Goal: Transaction & Acquisition: Purchase product/service

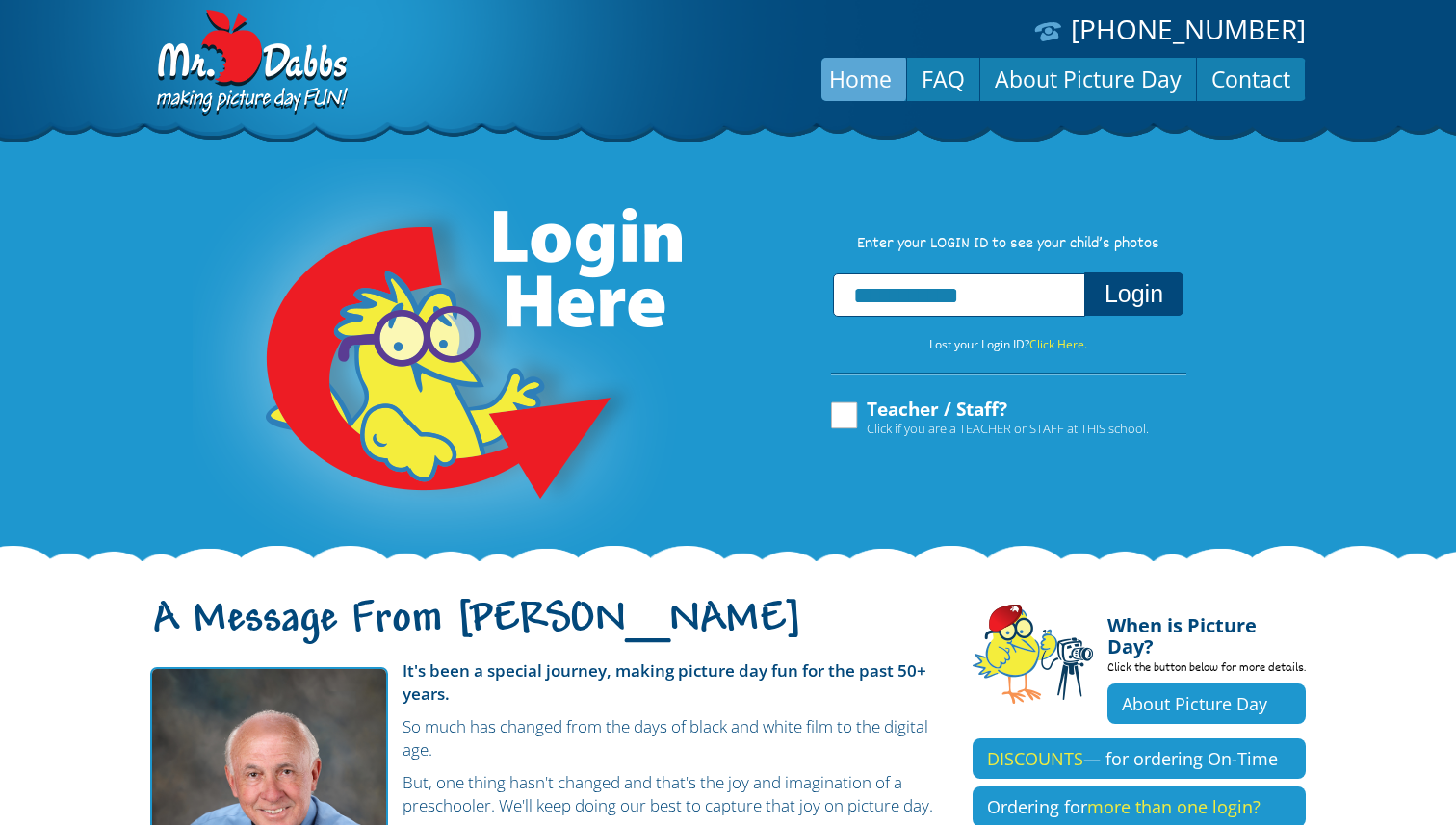
type input "**********"
click at [1124, 307] on button "Login" at bounding box center [1135, 295] width 100 height 44
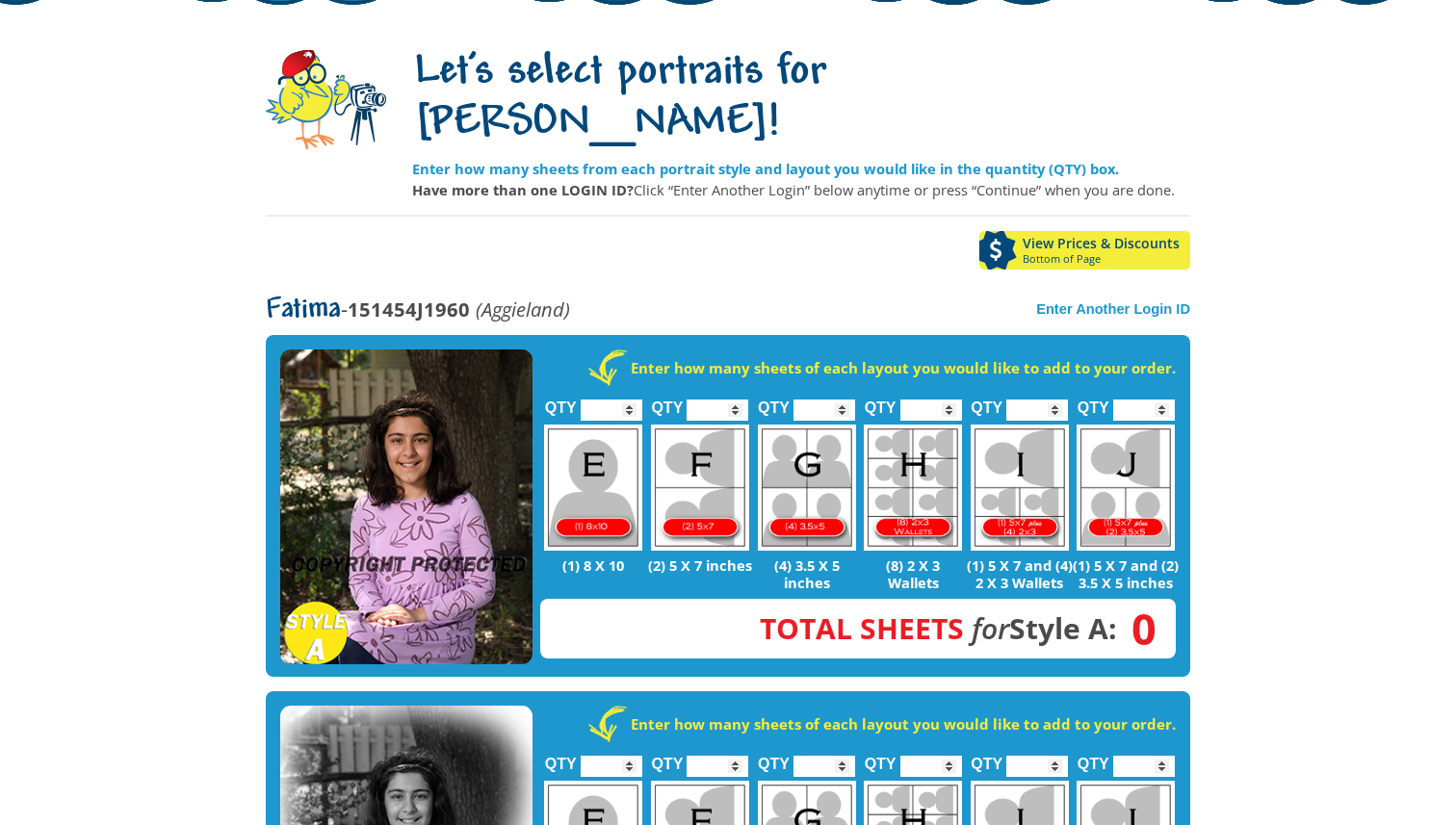
scroll to position [138, 0]
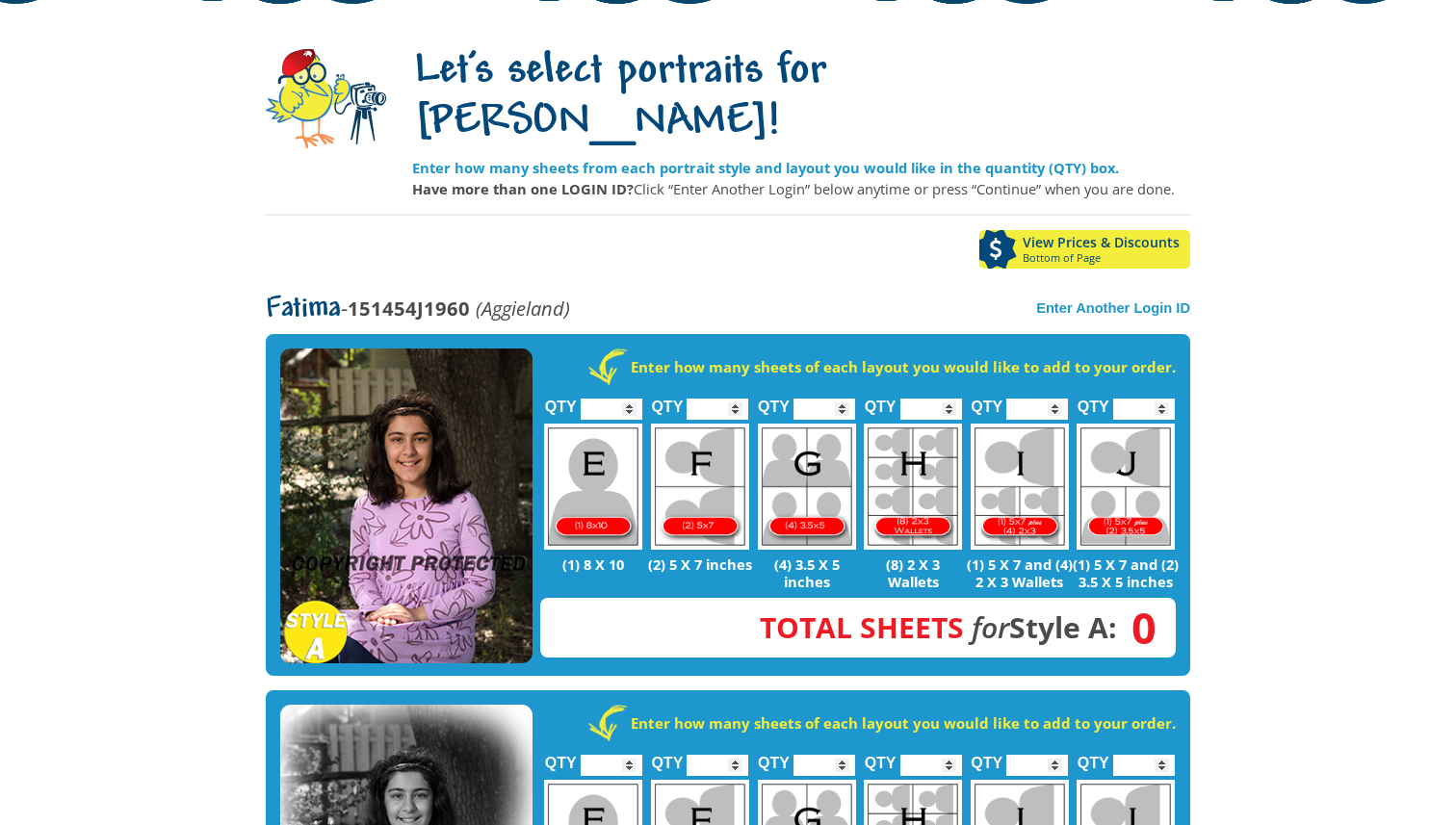
type input "*"
click at [628, 399] on input "*" at bounding box center [612, 409] width 62 height 21
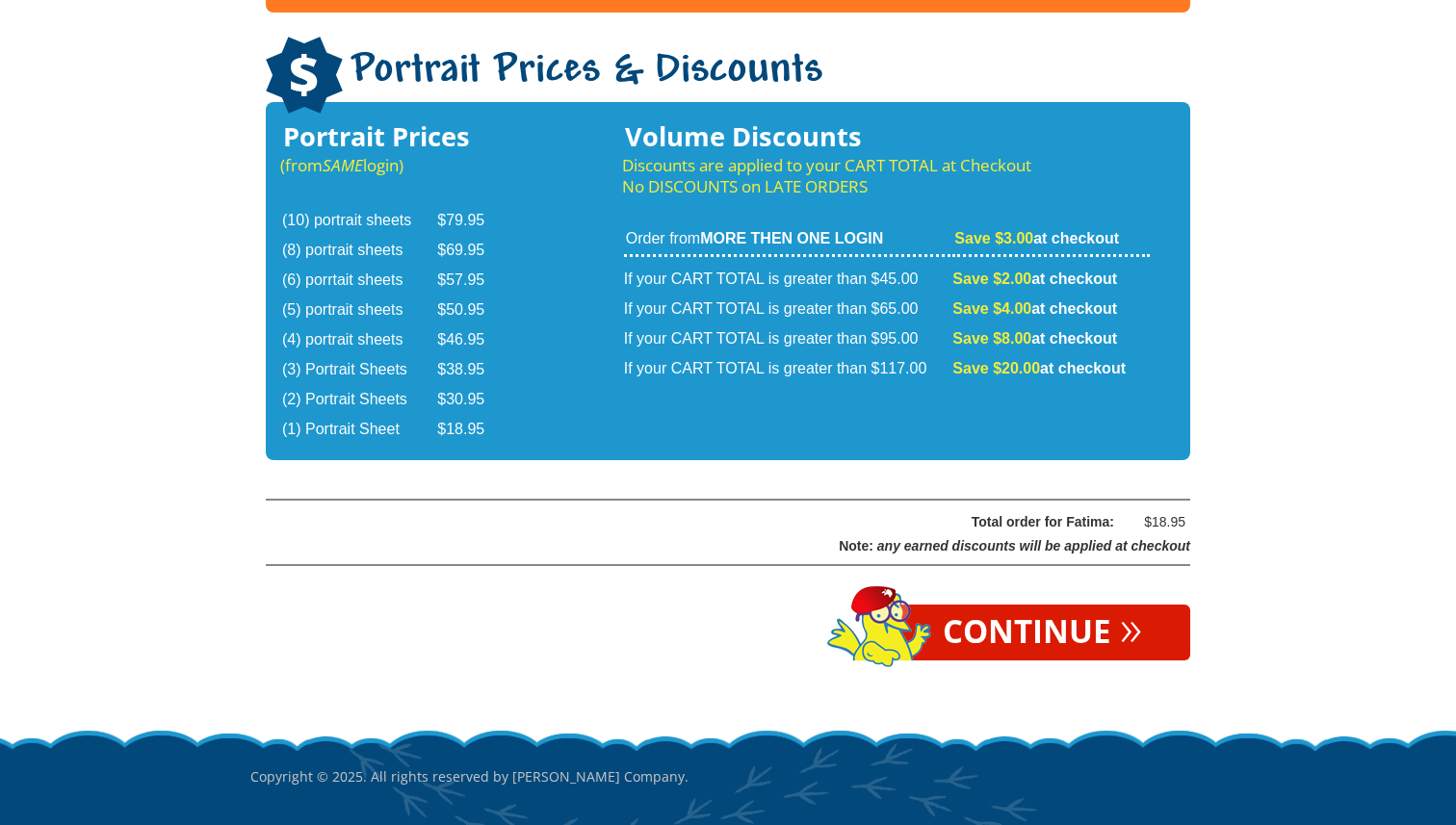
scroll to position [3197, 0]
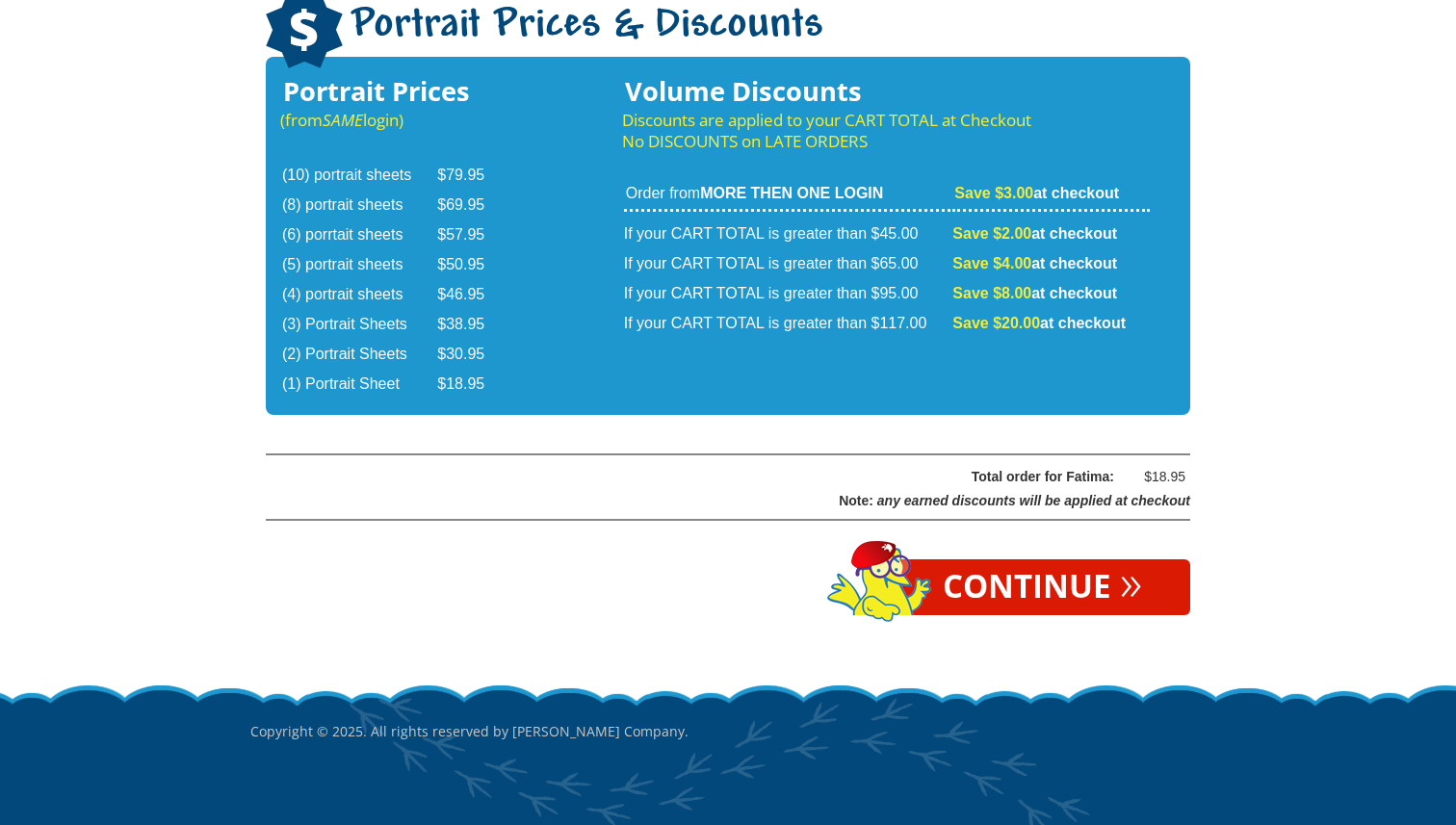
click at [1034, 559] on link "Continue »" at bounding box center [1042, 587] width 296 height 56
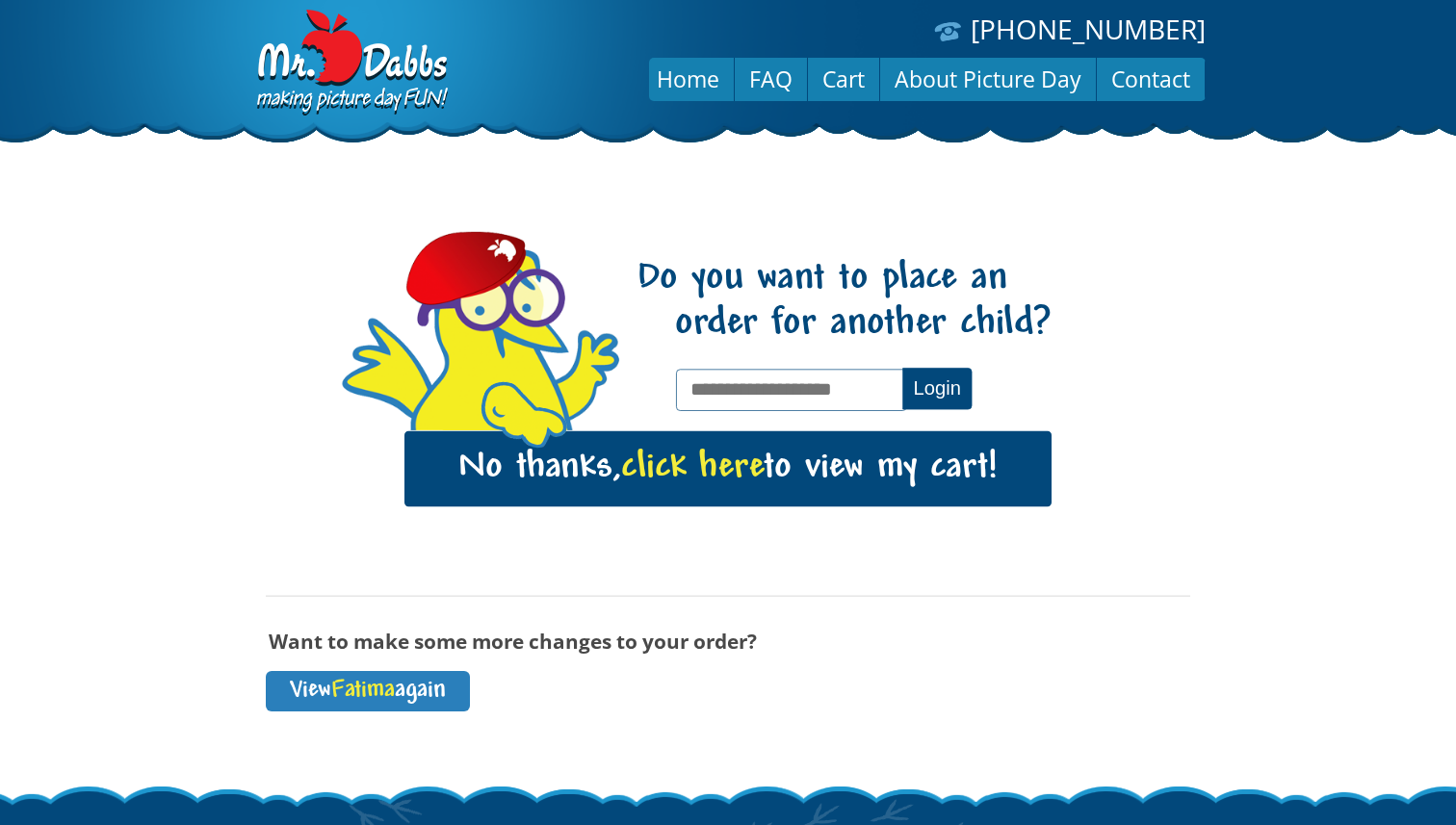
click at [728, 465] on span "click here" at bounding box center [692, 469] width 142 height 40
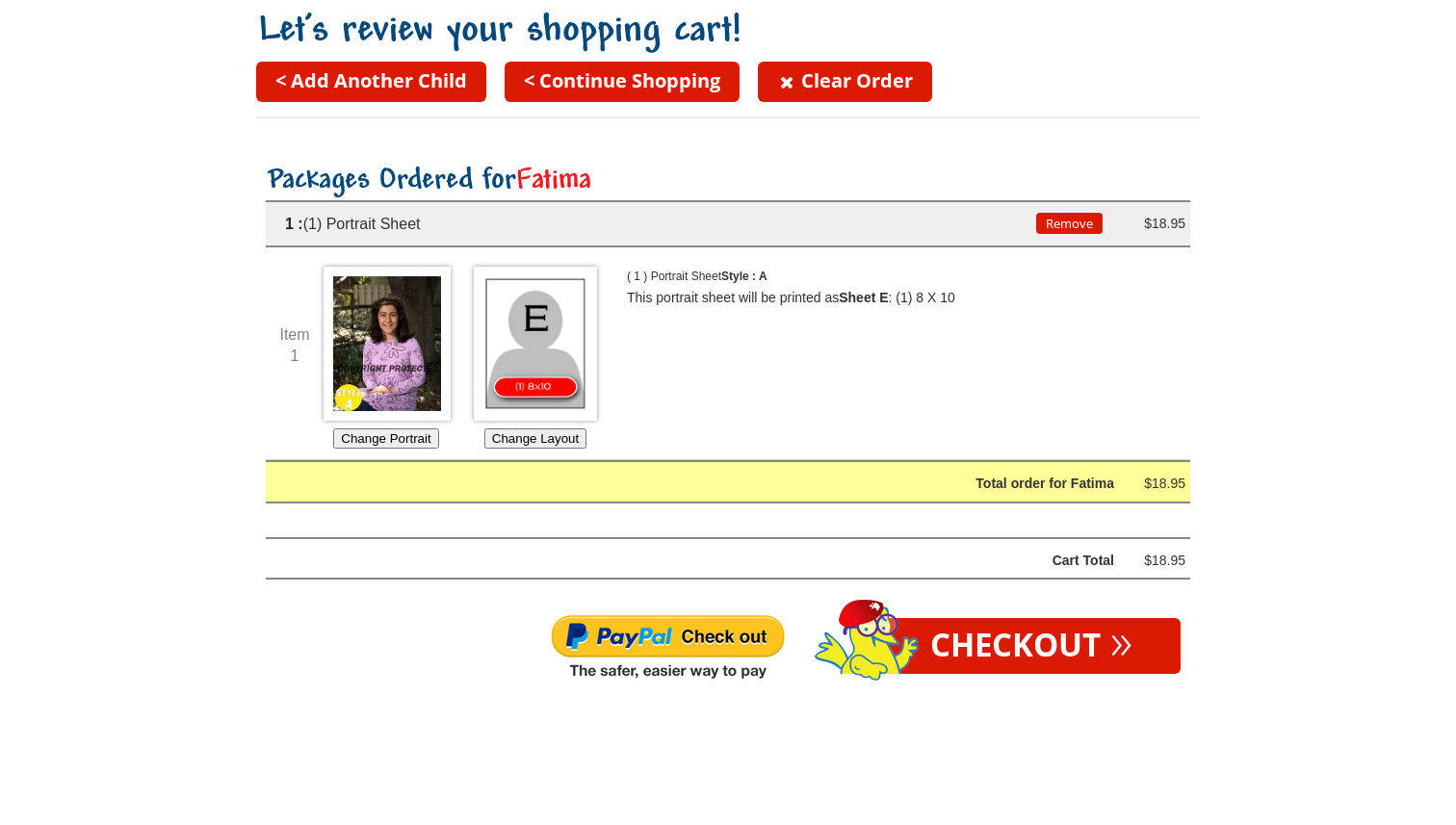
scroll to position [215, 0]
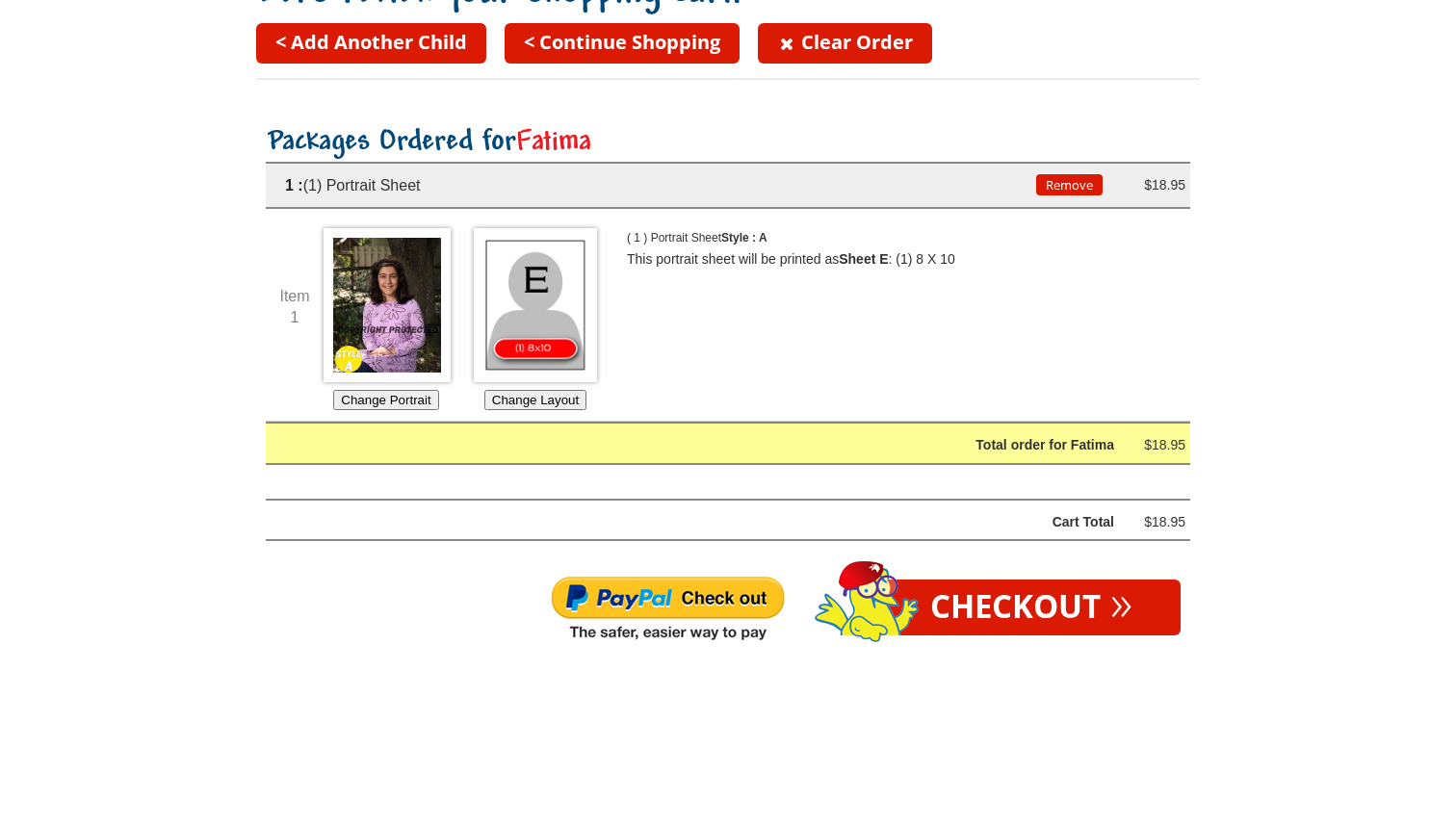
click at [690, 597] on img at bounding box center [668, 610] width 236 height 70
